Goal: Task Accomplishment & Management: Manage account settings

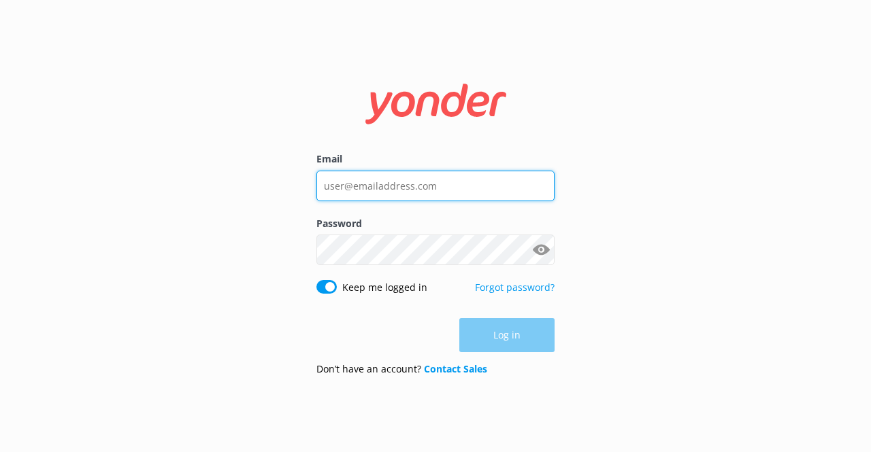
type input "[EMAIL_ADDRESS][DOMAIN_NAME]"
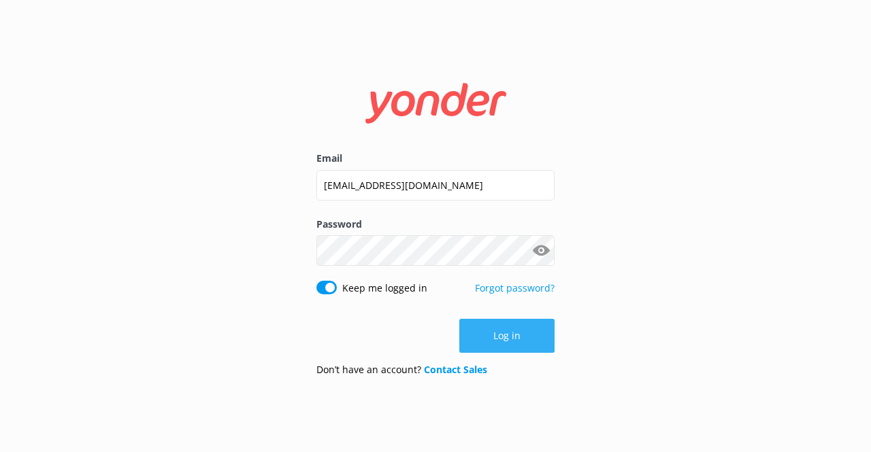
click at [521, 331] on div "Log in" at bounding box center [435, 336] width 238 height 34
click at [521, 331] on button "Log in" at bounding box center [506, 336] width 95 height 34
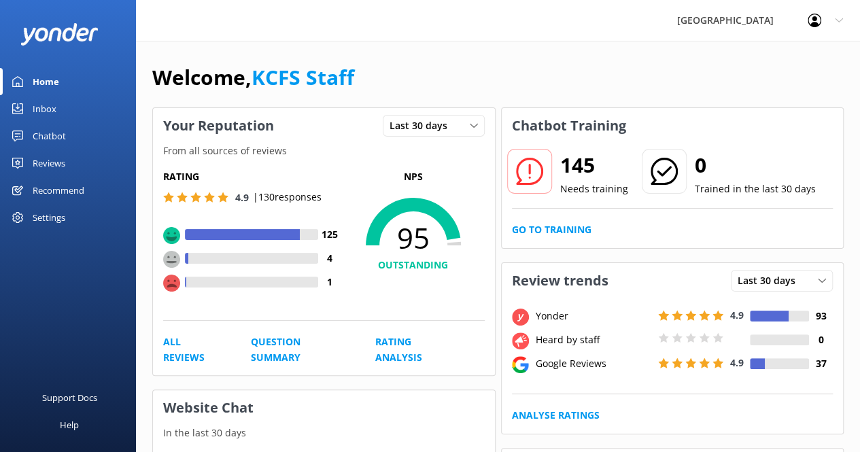
click at [554, 72] on div "Welcome, KCFS Staff" at bounding box center [498, 84] width 692 height 46
click at [46, 108] on div "Inbox" at bounding box center [45, 108] width 24 height 27
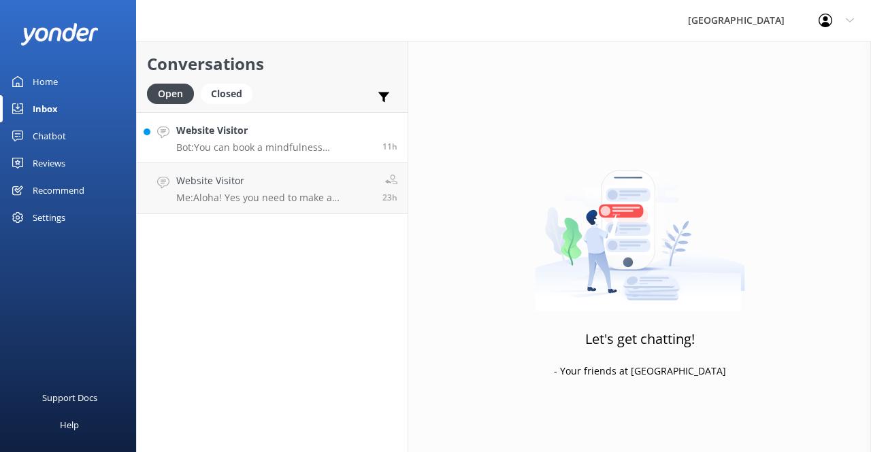
click at [269, 139] on div "Website Visitor Bot: You can book a mindfulness experience in the [GEOGRAPHIC_D…" at bounding box center [274, 137] width 196 height 29
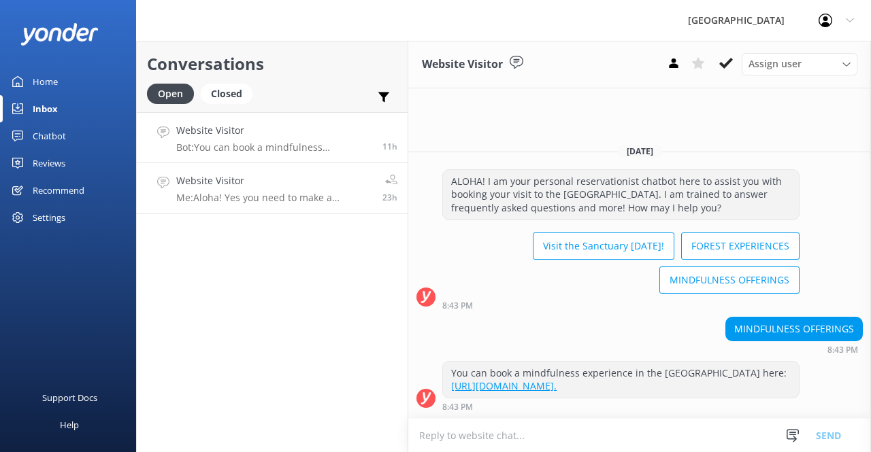
click at [271, 182] on h4 "Website Visitor" at bounding box center [274, 180] width 196 height 15
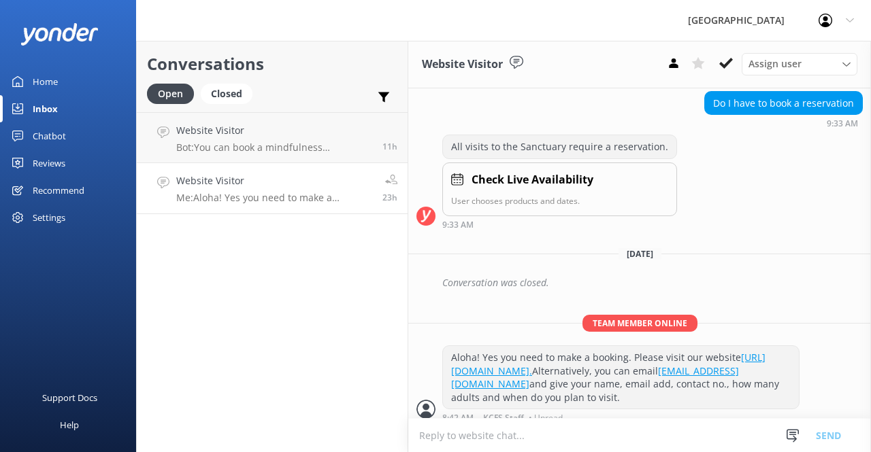
scroll to position [189, 0]
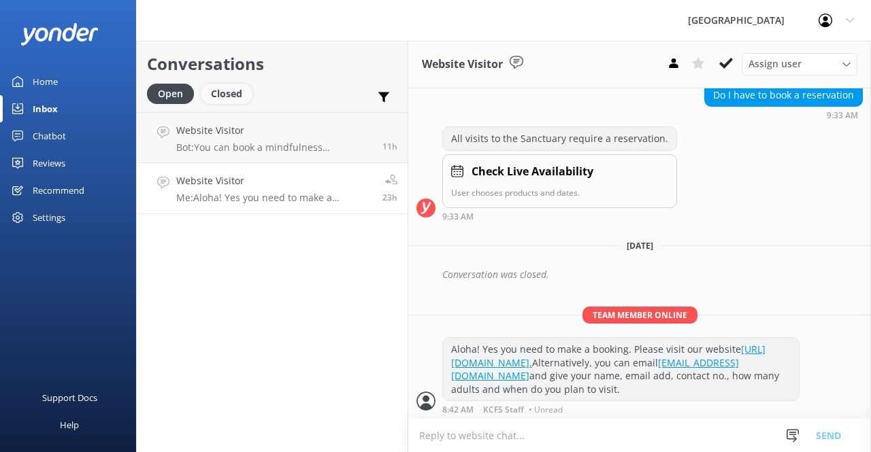
click at [223, 93] on div "Closed" at bounding box center [227, 94] width 52 height 20
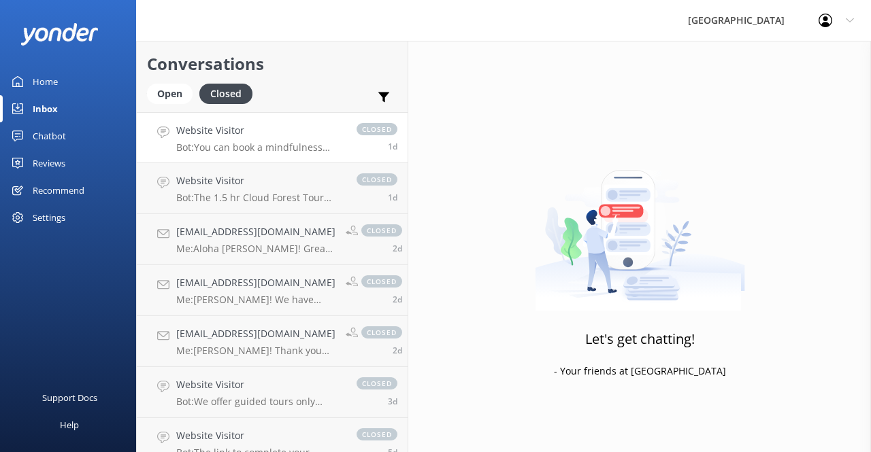
click at [295, 149] on p "Bot: You can book a mindfulness experience in the [GEOGRAPHIC_DATA] here: [URL]…" at bounding box center [259, 147] width 167 height 12
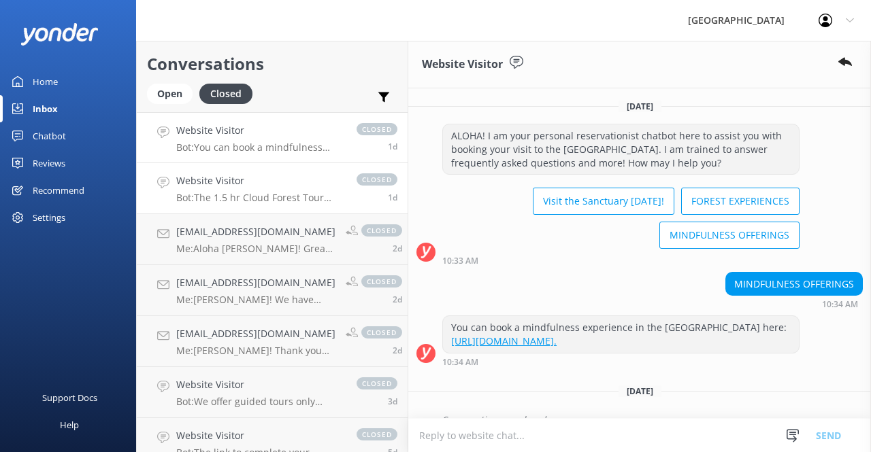
scroll to position [45, 0]
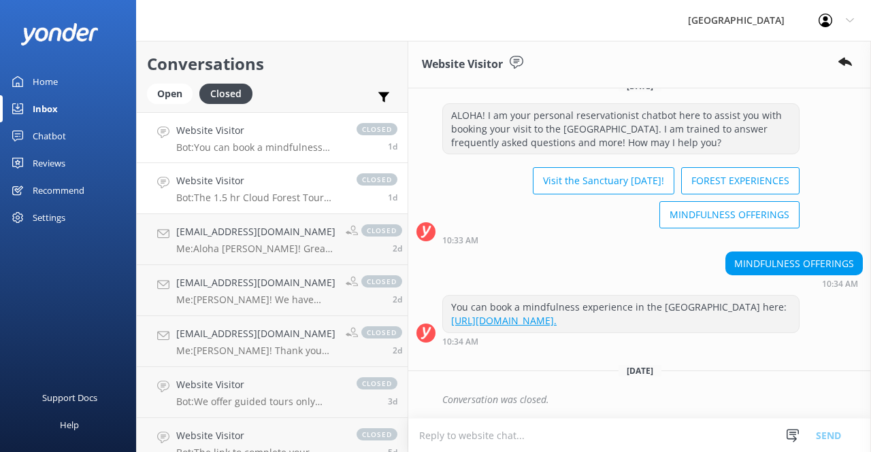
click at [297, 195] on p "Bot: The 1.5 hr Cloud Forest Tour (Pantropical Trail) is suitable for families …" at bounding box center [259, 198] width 167 height 12
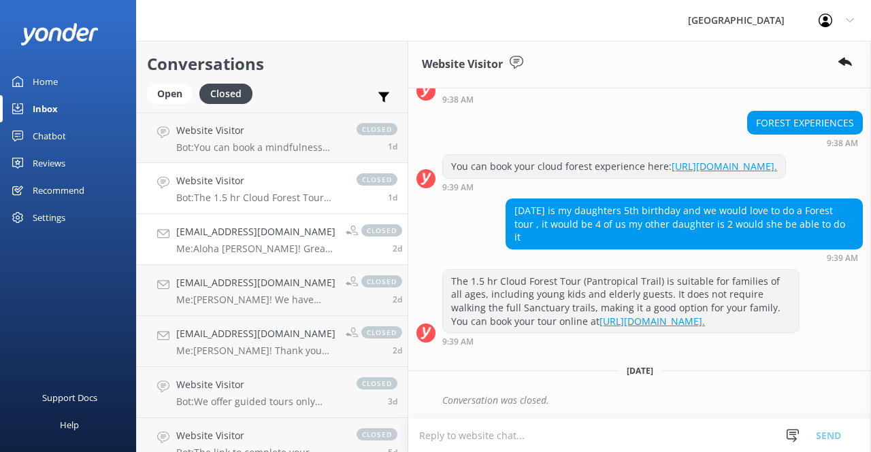
scroll to position [198, 0]
click at [309, 233] on h4 "[EMAIL_ADDRESS][DOMAIN_NAME]" at bounding box center [255, 231] width 159 height 15
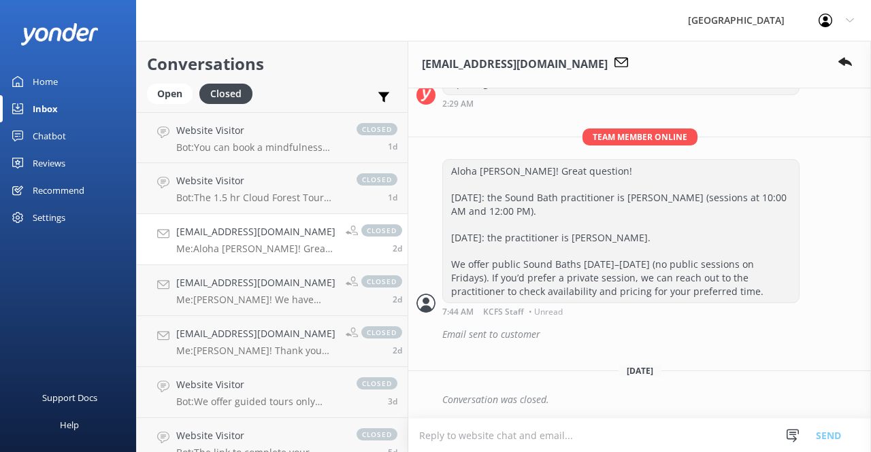
scroll to position [450, 0]
click at [180, 90] on div "Open" at bounding box center [170, 94] width 46 height 20
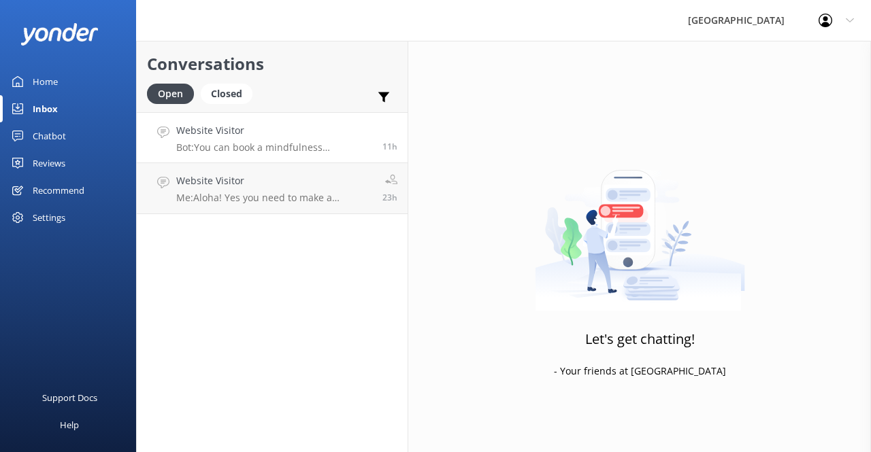
click at [298, 137] on h4 "Website Visitor" at bounding box center [274, 130] width 196 height 15
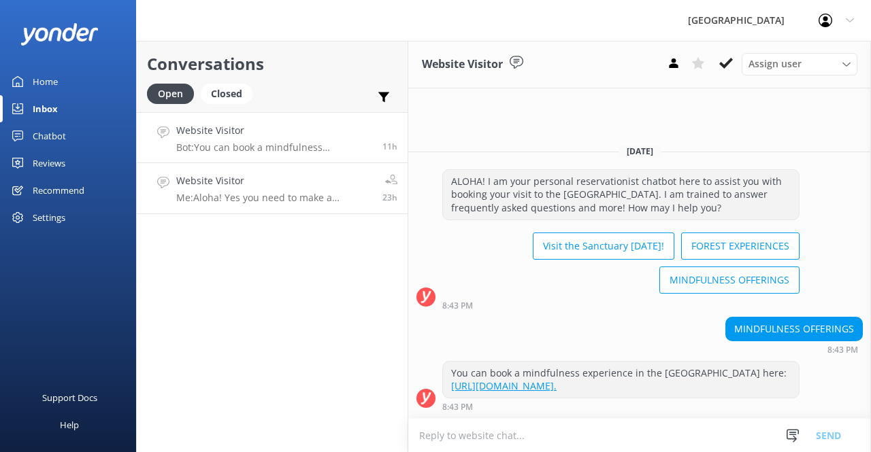
click at [335, 200] on p "Me: Aloha! Yes you need to make a booking. Please visit our website [URL][DOMAI…" at bounding box center [274, 198] width 196 height 12
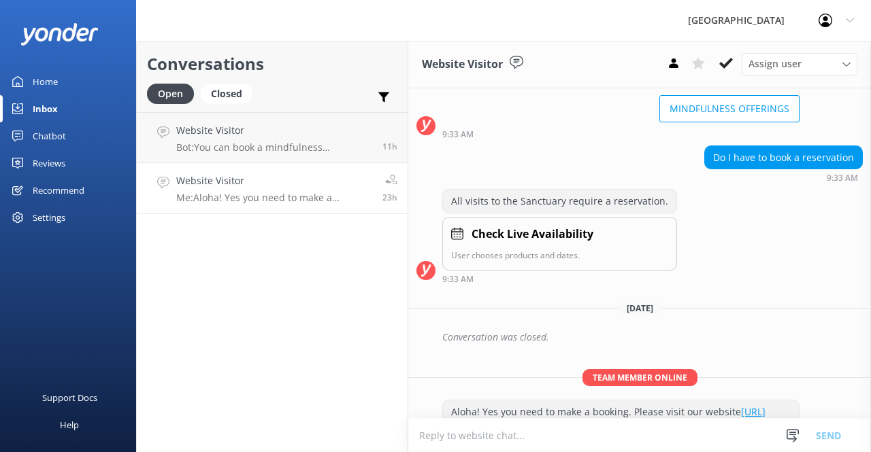
click at [725, 63] on icon at bounding box center [726, 63] width 14 height 14
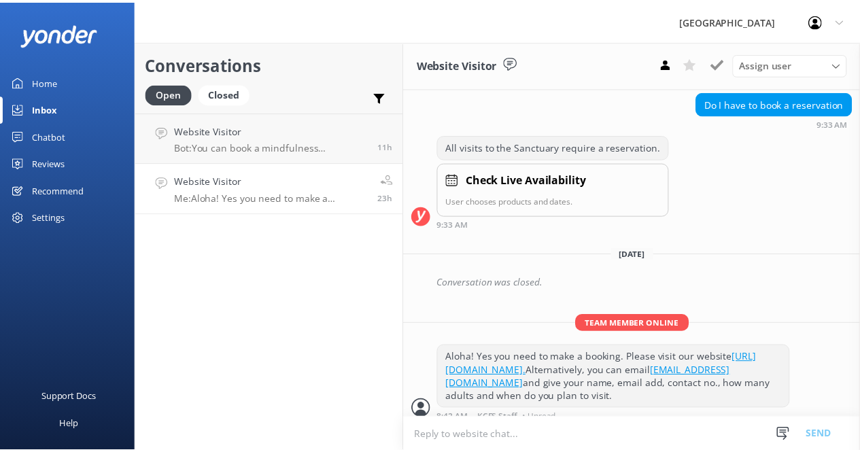
scroll to position [189, 0]
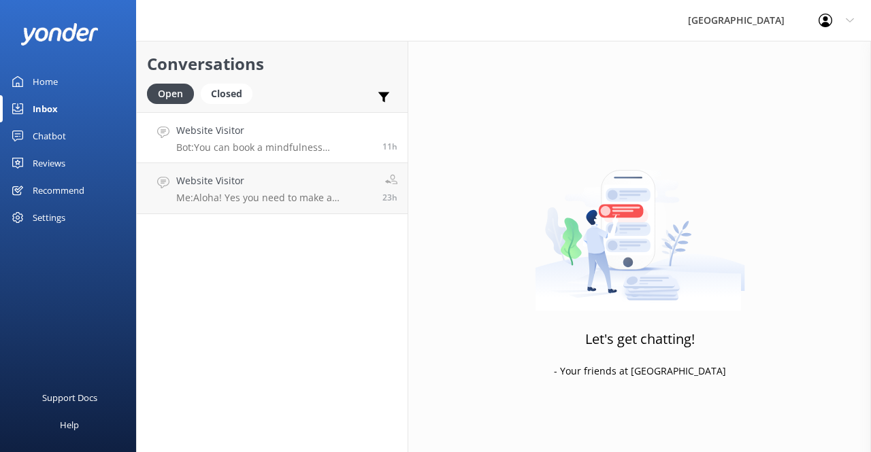
click at [292, 139] on div "Website Visitor Bot: You can book a mindfulness experience in the [GEOGRAPHIC_D…" at bounding box center [274, 137] width 196 height 29
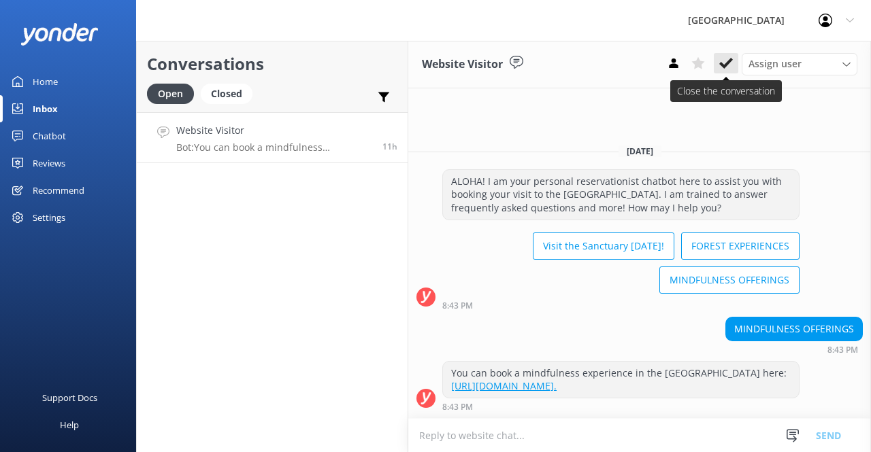
click at [722, 63] on use at bounding box center [726, 63] width 14 height 11
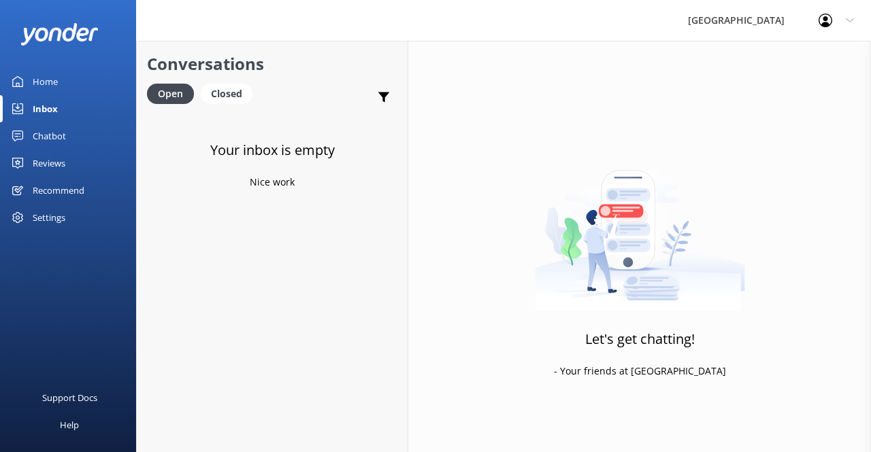
click at [49, 156] on div "Reviews" at bounding box center [49, 163] width 33 height 27
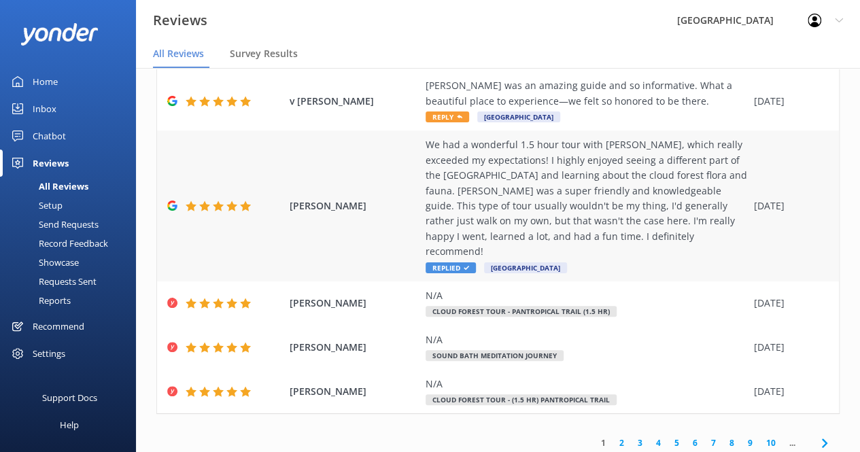
scroll to position [27, 0]
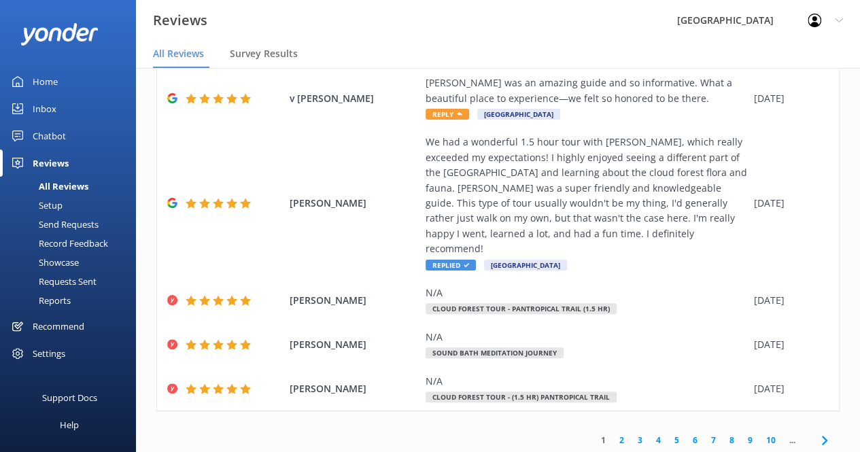
click at [613, 434] on link "2" at bounding box center [622, 440] width 18 height 13
